Goal: Navigation & Orientation: Find specific page/section

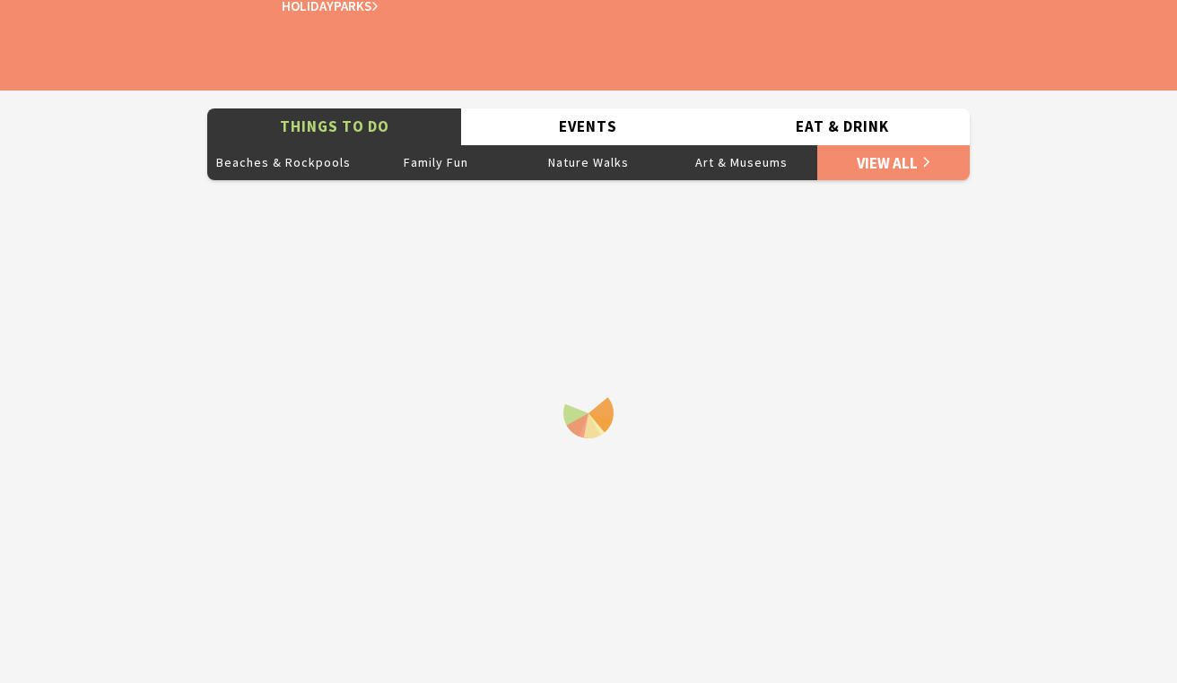
scroll to position [3606, 0]
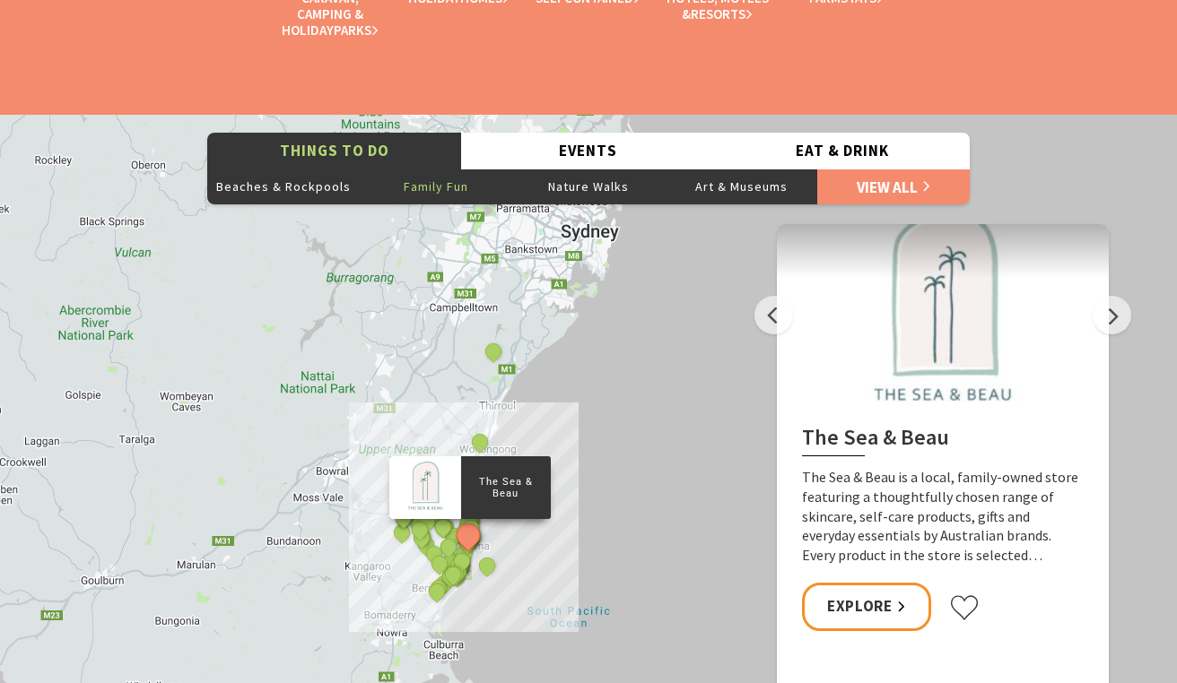
click at [417, 187] on button "Family Fun" at bounding box center [436, 187] width 152 height 36
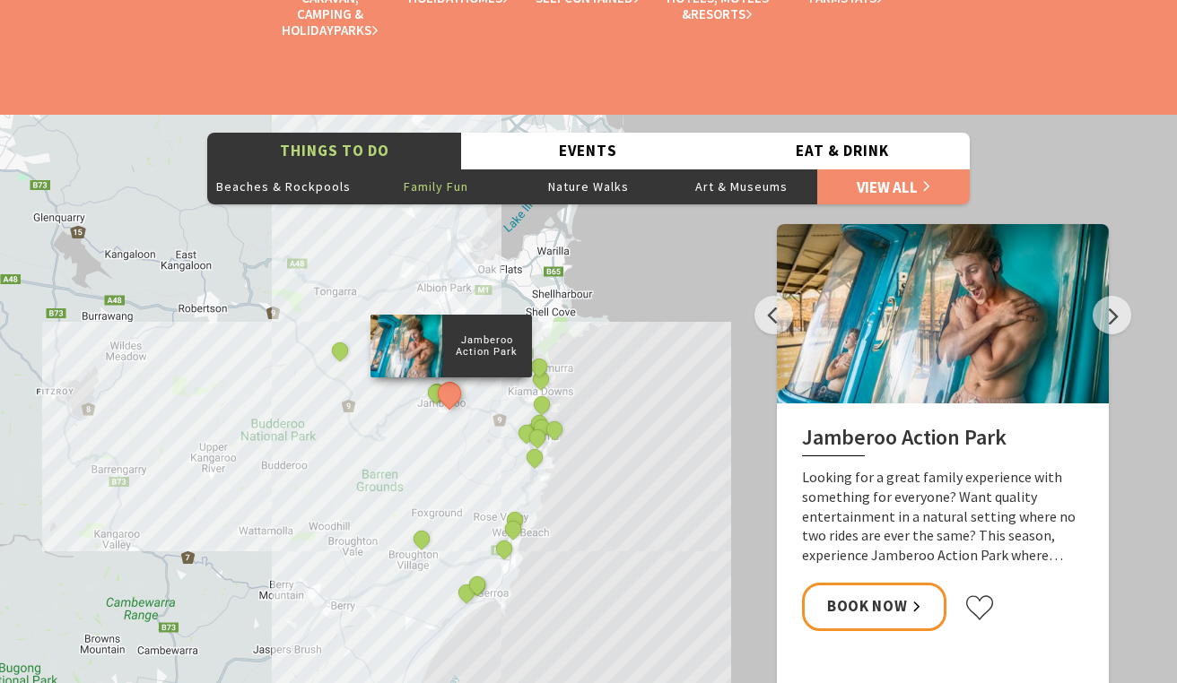
click at [466, 442] on div "Jamberoo Action Park [GEOGRAPHIC_DATA] Illawarra Fly Treetop Adventures Kiama T…" at bounding box center [588, 438] width 1177 height 646
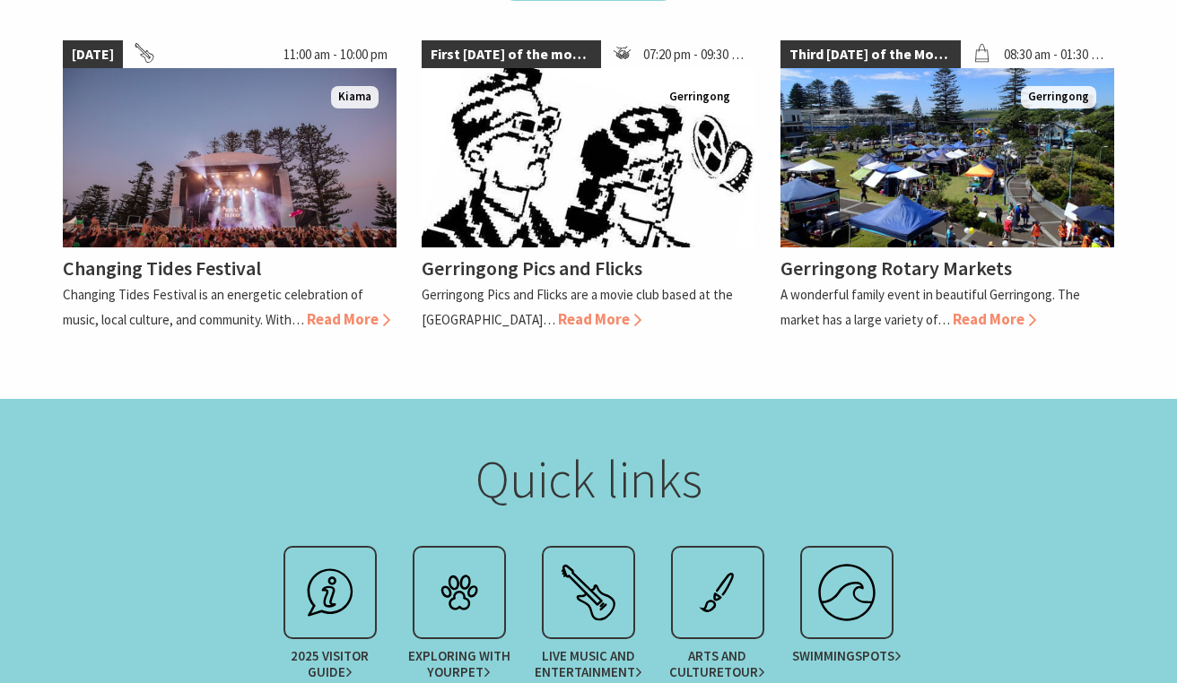
scroll to position [1664, 0]
